Goal: Information Seeking & Learning: Check status

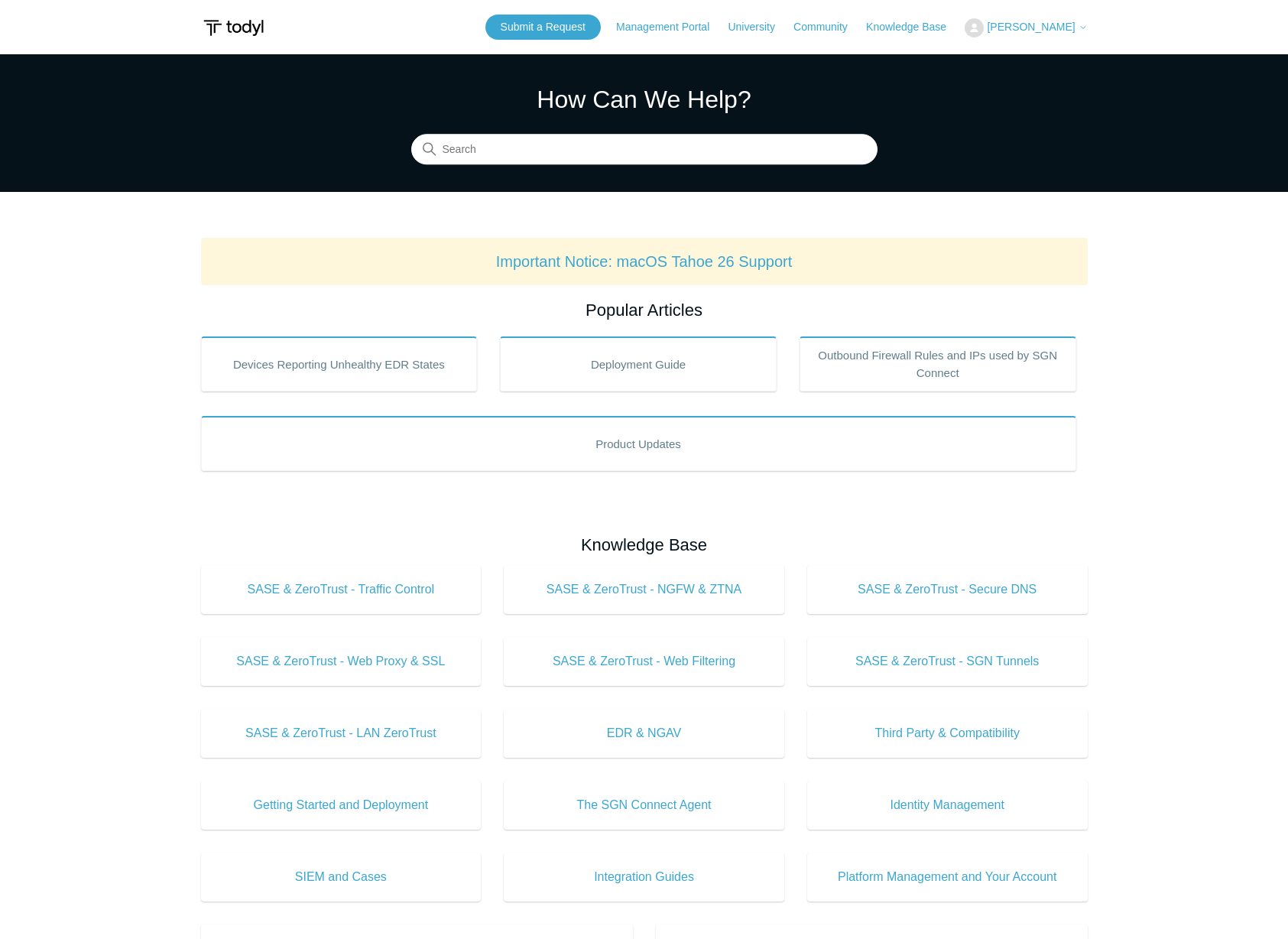
click at [1057, 30] on span "[PERSON_NAME]" at bounding box center [1031, 26] width 88 height 12
click at [1064, 52] on link "My Support Requests" at bounding box center [1040, 60] width 149 height 27
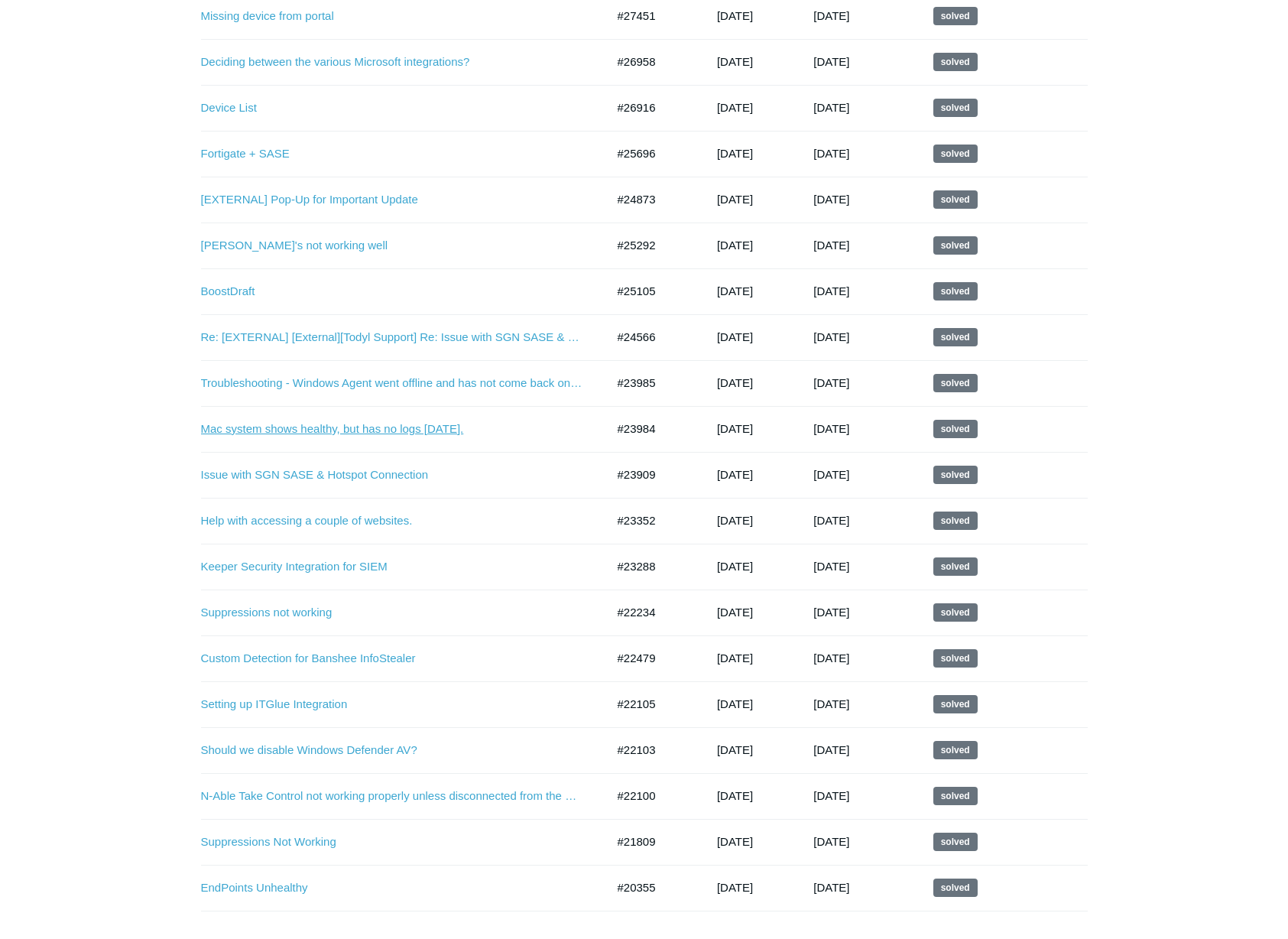
scroll to position [374, 0]
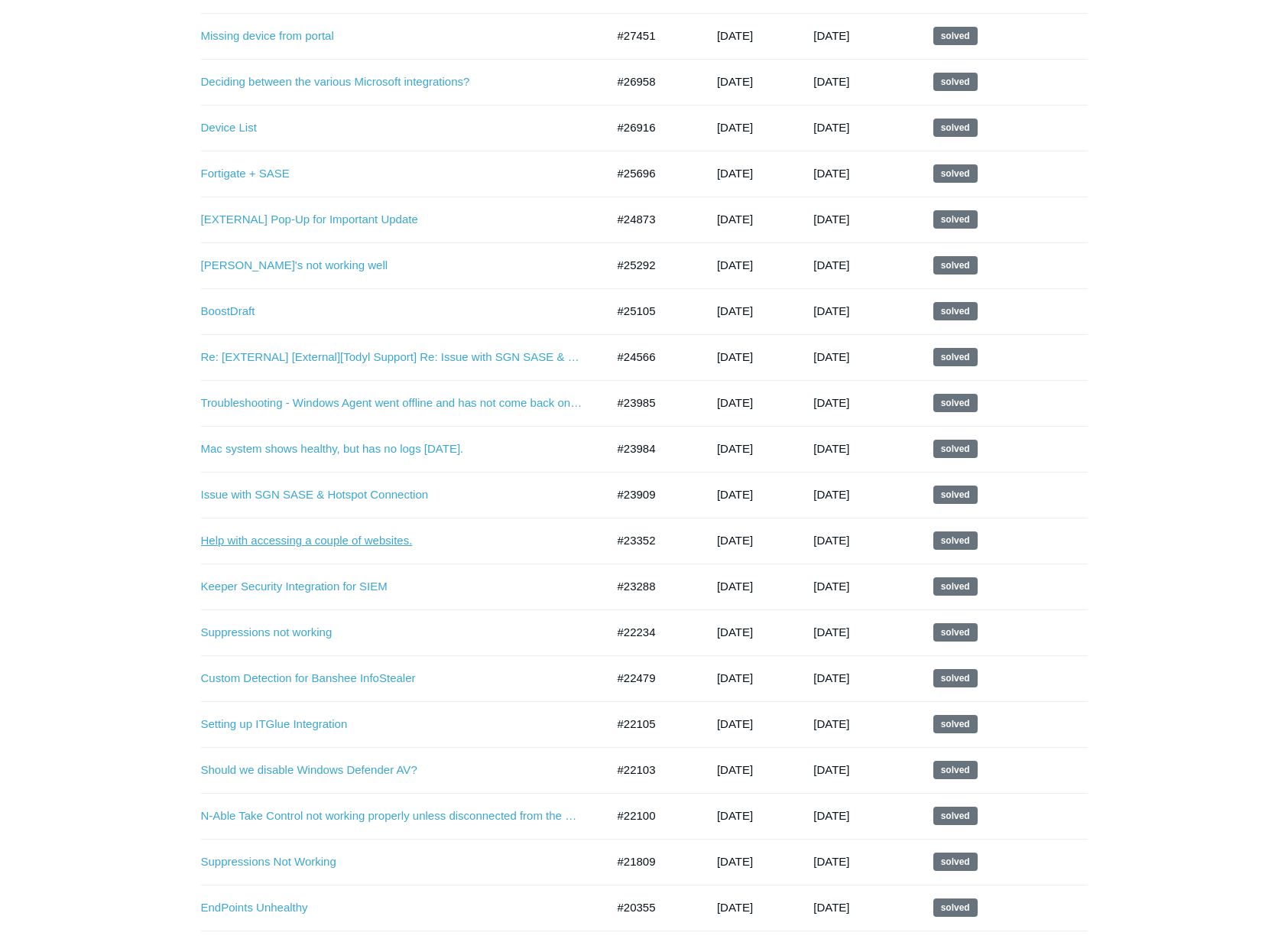
click at [321, 537] on link "Help with accessing a couple of websites." at bounding box center [392, 540] width 382 height 17
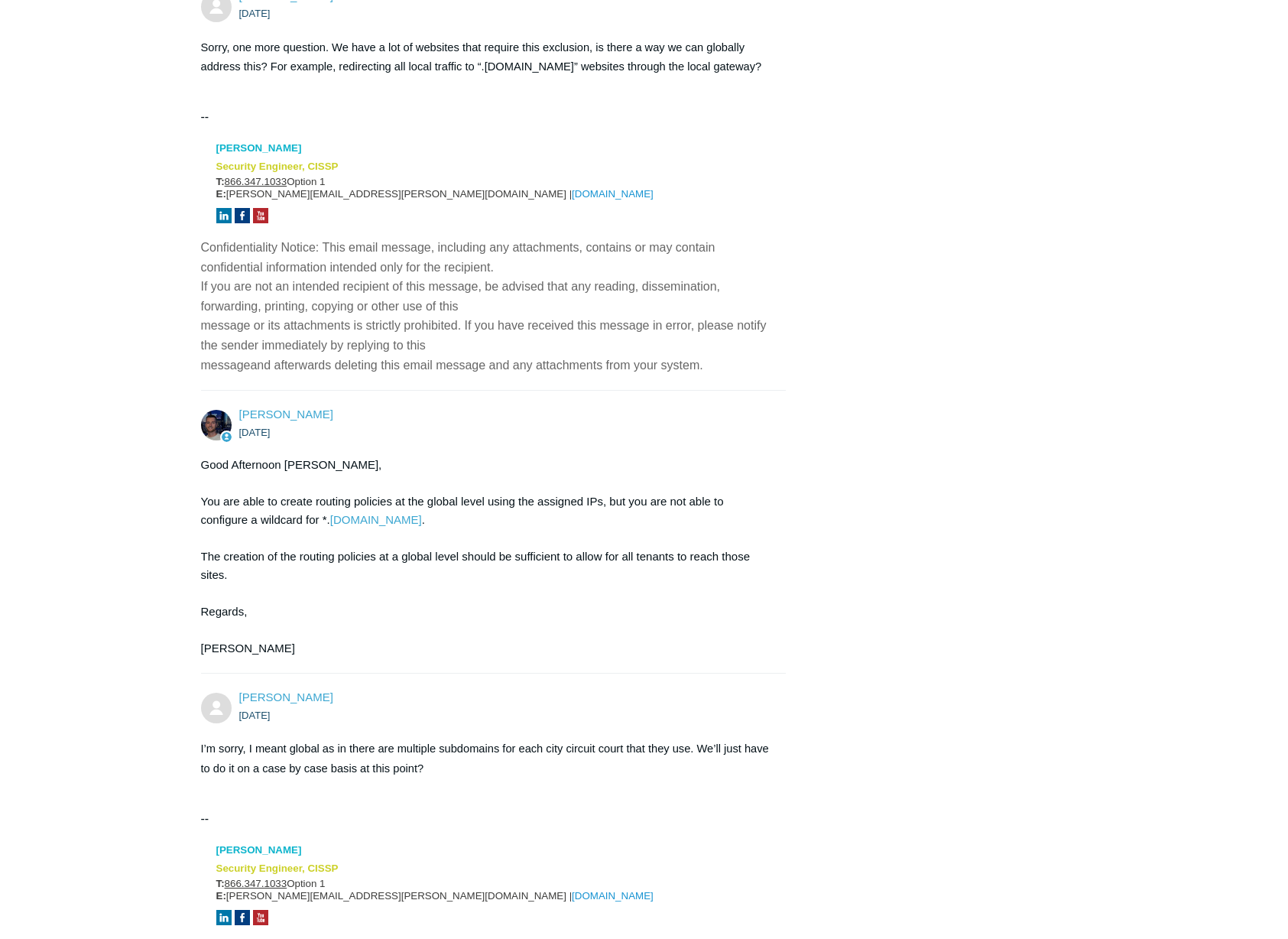
scroll to position [1849, 0]
